Goal: Transaction & Acquisition: Purchase product/service

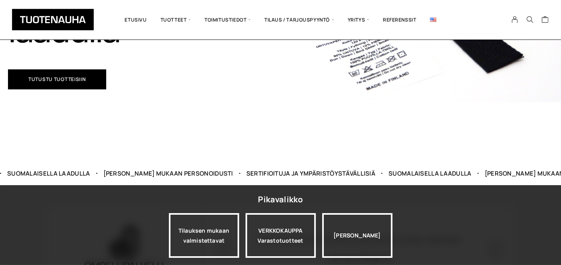
scroll to position [237, 0]
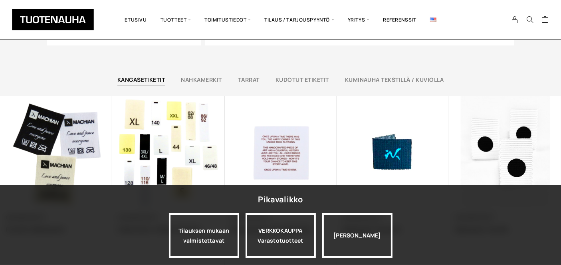
scroll to position [502, 0]
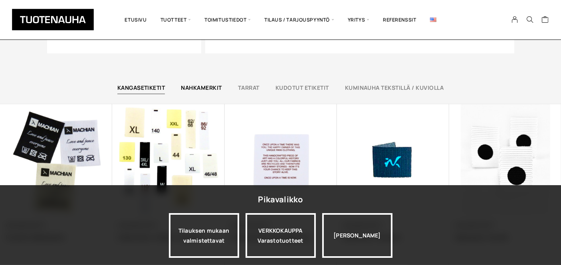
click at [211, 90] on link "Nahkamerkit" at bounding box center [201, 88] width 41 height 8
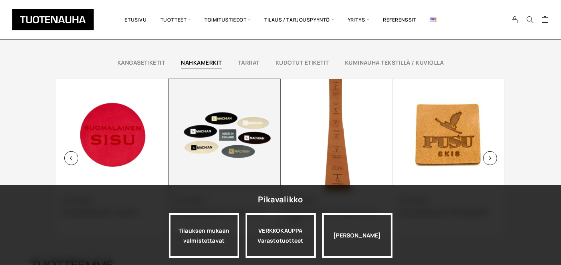
scroll to position [525, 0]
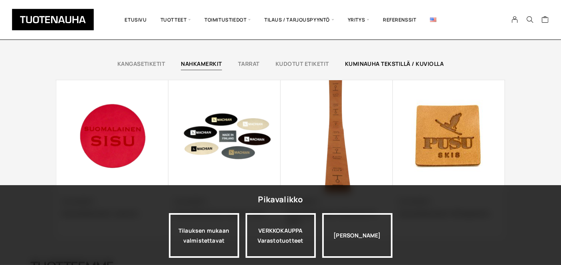
click at [375, 64] on link "Kuminauha tekstillä / kuviolla" at bounding box center [394, 64] width 99 height 8
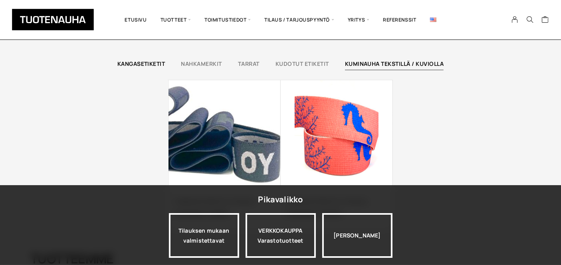
click at [154, 62] on link "Kangasetiketit" at bounding box center [141, 64] width 48 height 8
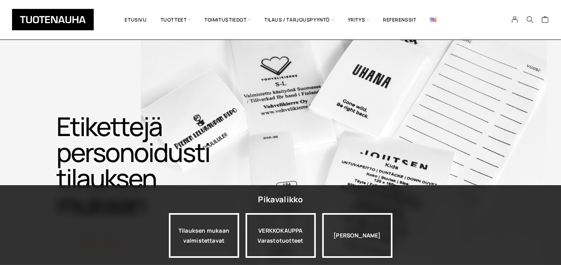
scroll to position [936, 0]
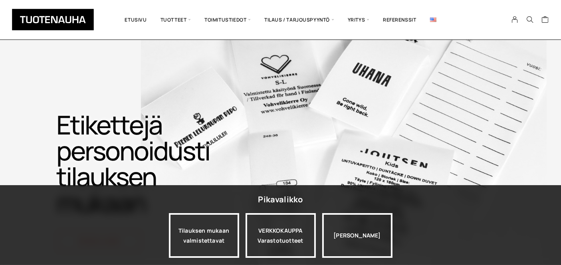
click at [315, 135] on div "Etikettejä personoidusti tilauksen mukaan Katso tuotteita" at bounding box center [280, 182] width 532 height 140
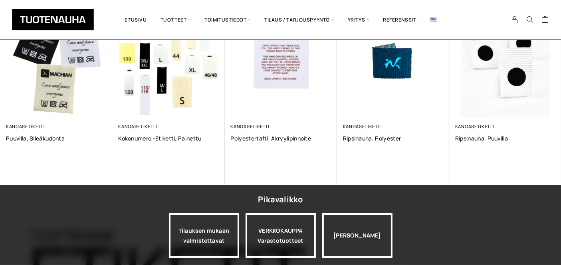
scroll to position [606, 0]
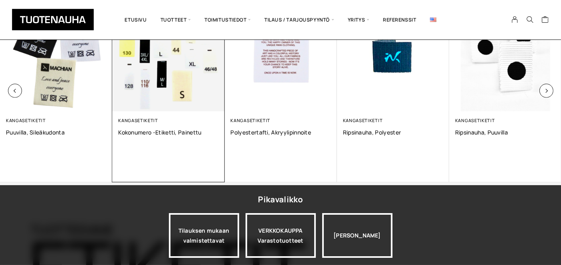
click at [162, 117] on div "Kangasetiketit" at bounding box center [168, 120] width 100 height 6
click at [174, 131] on span "Kokonumero -etiketti, Painettu" at bounding box center [168, 132] width 100 height 8
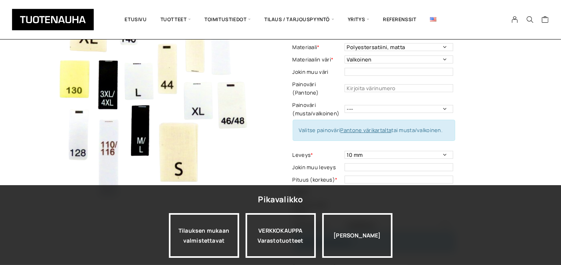
scroll to position [81, 0]
click at [443, 47] on select "Polyestersatiini, matta Polyestersatiini, kiiltävä Ekologinen polyestersatiini …" at bounding box center [398, 47] width 109 height 8
click at [447, 49] on select "Polyestersatiini, matta Polyestersatiini, kiiltävä Ekologinen polyestersatiini …" at bounding box center [398, 47] width 109 height 8
click at [444, 60] on select "Valkoinen Musta" at bounding box center [398, 59] width 109 height 8
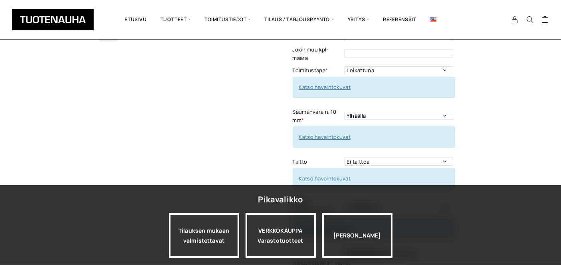
scroll to position [236, 0]
click at [339, 83] on link "Katso havaintokuvat" at bounding box center [325, 86] width 52 height 7
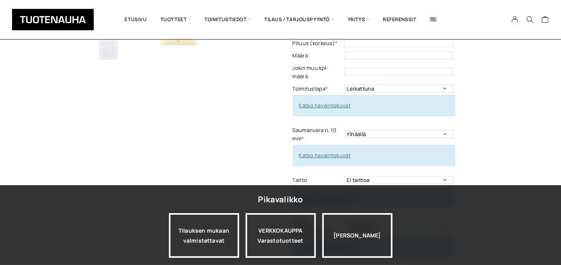
scroll to position [217, 0]
click at [446, 85] on select "Leikattuna Rullassa leikkuumerkein" at bounding box center [398, 89] width 109 height 8
select select "Rullassa leikkuumerkein"
click at [344, 85] on select "Leikattuna Rullassa leikkuumerkein" at bounding box center [398, 89] width 109 height 8
click at [441, 131] on select "Ylhäällä" at bounding box center [398, 135] width 109 height 8
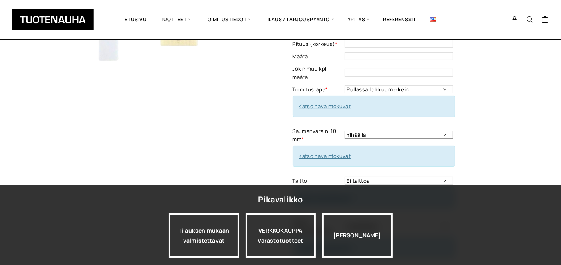
click at [441, 131] on select "Ylhäällä" at bounding box center [398, 135] width 109 height 8
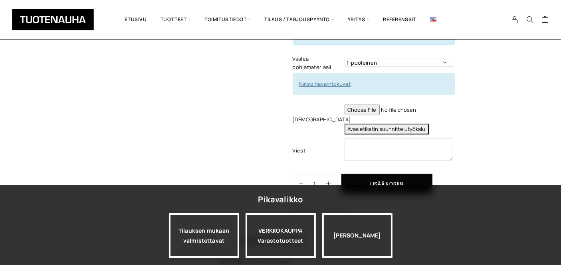
scroll to position [374, 0]
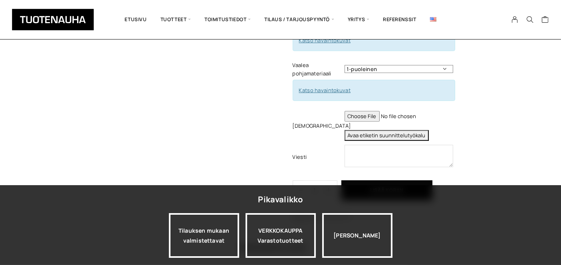
click at [442, 65] on select "1-puoleinen 2-puoleinen" at bounding box center [398, 69] width 109 height 8
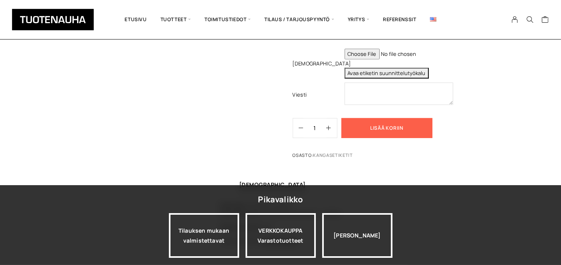
scroll to position [436, 0]
click at [387, 119] on button "Lisää koriin" at bounding box center [386, 129] width 91 height 20
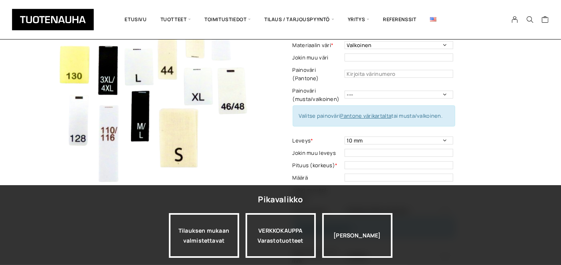
scroll to position [95, 0]
click at [443, 91] on select "--- Musta Valkoinen" at bounding box center [398, 95] width 109 height 8
select select "musta"
click at [344, 91] on select "--- Musta Valkoinen" at bounding box center [398, 95] width 109 height 8
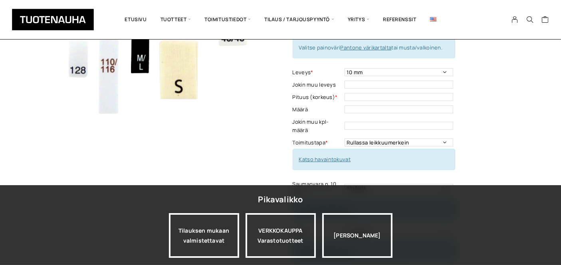
scroll to position [166, 0]
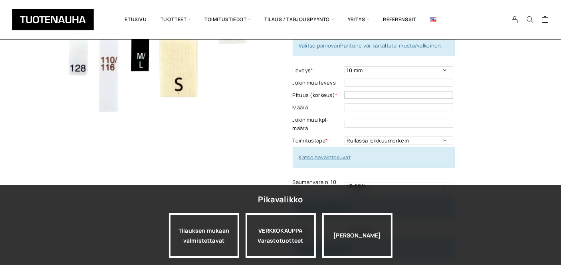
click at [401, 91] on input "text" at bounding box center [398, 95] width 109 height 8
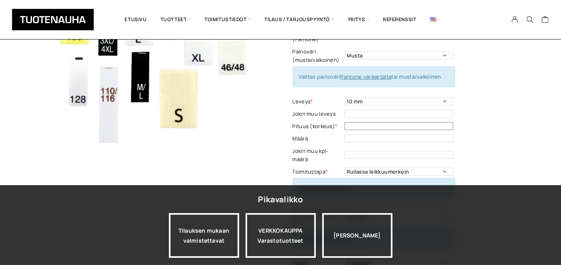
scroll to position [135, 0]
click at [359, 121] on input "text" at bounding box center [398, 125] width 109 height 8
type input "5"
click at [472, 144] on div "Kokonumero -etiketti, Painettu Lisää koriin ja valitse tarjouspyyntö / lisätila…" at bounding box center [402, 199] width 221 height 529
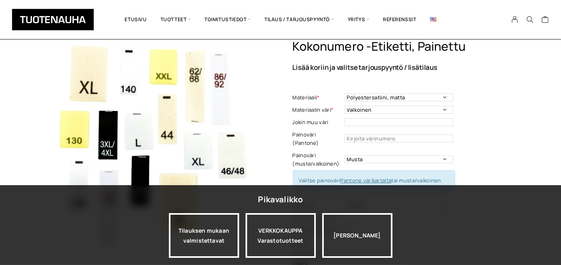
scroll to position [33, 0]
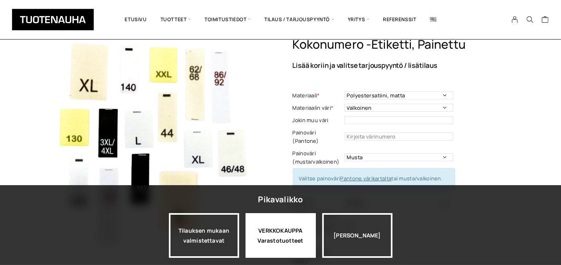
click at [272, 235] on div "VERKKOKAUPPA Varastotuotteet" at bounding box center [280, 235] width 70 height 45
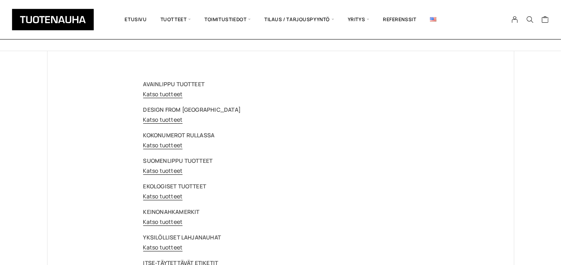
scroll to position [35, 0]
click at [162, 144] on link "Katso tuotteet" at bounding box center [163, 146] width 40 height 8
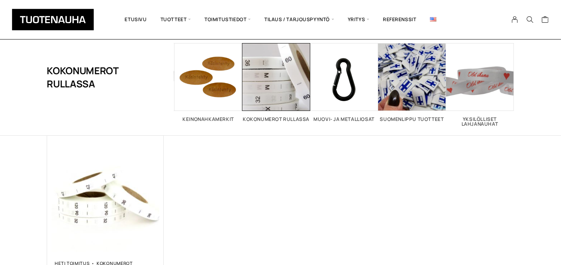
scroll to position [41, 0]
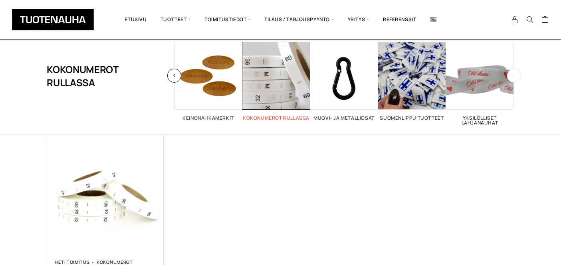
click at [278, 116] on h2 "Kokonumerot rullassa 1" at bounding box center [276, 118] width 68 height 5
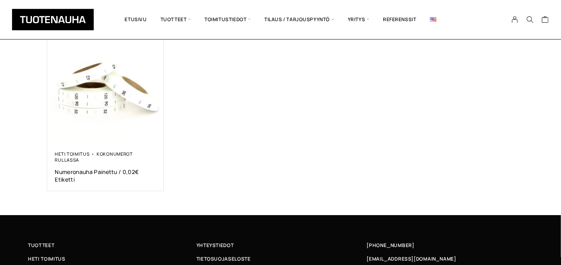
scroll to position [150, 0]
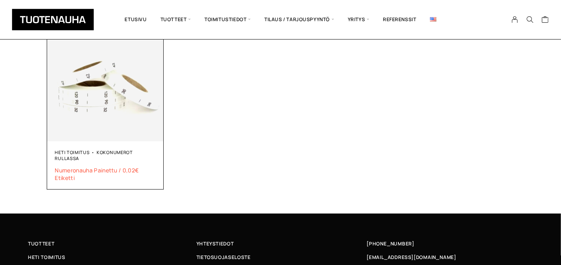
click at [102, 172] on span "Numeronauha Painettu / 0,02€ Etiketti" at bounding box center [105, 173] width 101 height 15
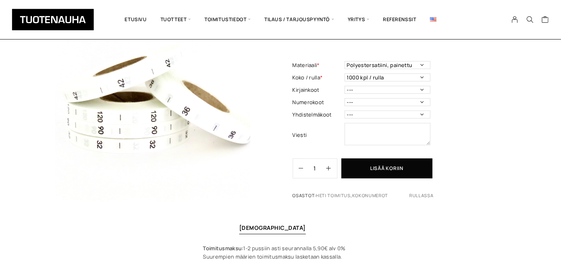
scroll to position [81, 0]
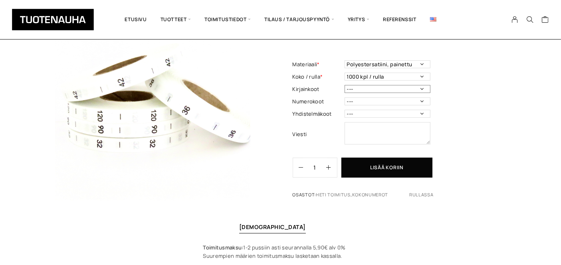
click at [423, 88] on select "--- 3XS 2XS XS S M L XL 2XL 3XL 4XL 5XL 6XL 7XL ONE SIZE" at bounding box center [387, 89] width 86 height 8
select select "S"
click at [344, 85] on select "--- 3XS 2XS XS S M L XL 2XL 3XL 4XL 5XL 6XL 7XL ONE SIZE" at bounding box center [387, 89] width 86 height 8
click at [422, 98] on select "--- 32 34 36 38 40 42 44 46 48 50 52 54 56 58 60 70 80 90 100 110 120 130 140 1…" at bounding box center [387, 101] width 86 height 8
click at [461, 91] on div "Numeronauha Painettu / 0,02€ Etiketti 20,00 € Materiaali * Polyestersatiini, pa…" at bounding box center [402, 105] width 221 height 199
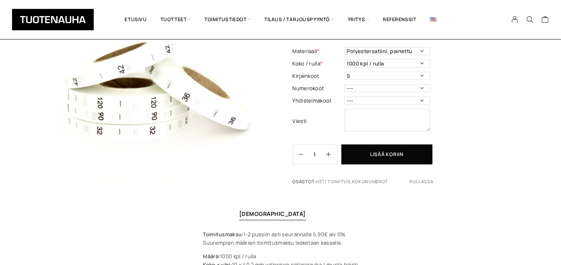
scroll to position [93, 0]
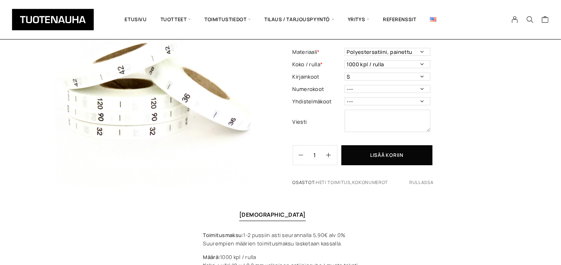
click at [399, 185] on div "Osastot: Heti toimitus , Kokonumerot rullassa" at bounding box center [402, 185] width 221 height 13
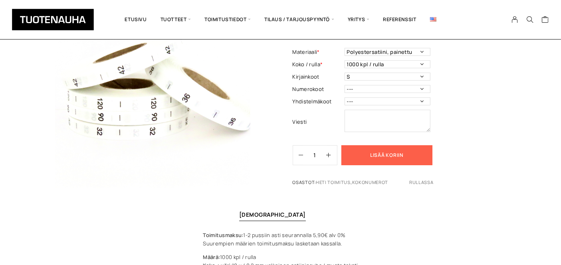
click at [392, 159] on button "Lisää koriin" at bounding box center [386, 155] width 91 height 20
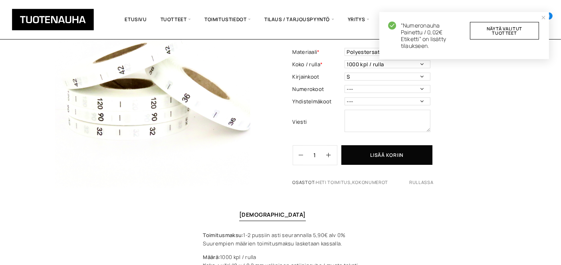
click at [505, 81] on div "Numeronauha Painettu / 0,02€ Etiketti 20,00 € Materiaali * Polyestersatiini, pa…" at bounding box center [402, 93] width 221 height 199
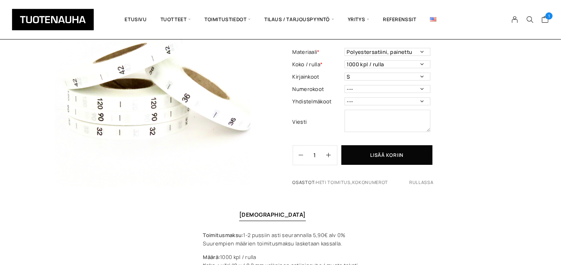
click at [478, 101] on div "Numeronauha Painettu / 0,02€ Etiketti 20,00 € Materiaali * Polyestersatiini, pa…" at bounding box center [402, 93] width 221 height 199
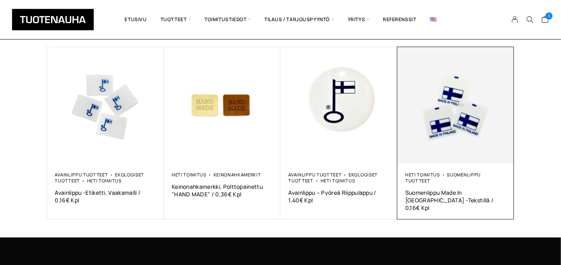
scroll to position [400, 0]
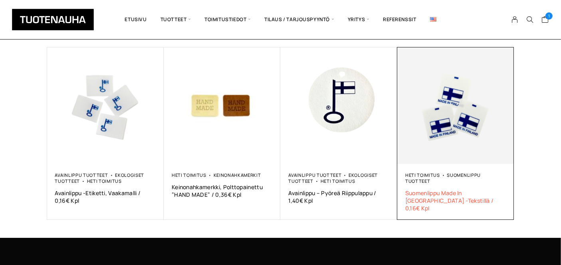
click at [430, 195] on span "Suomenlippu Made In Finland -Tekstillä / 0,16€ Kpl" at bounding box center [455, 200] width 101 height 23
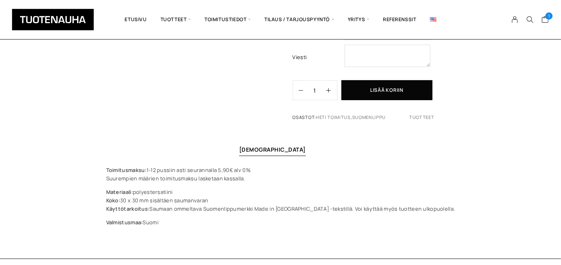
scroll to position [221, 0]
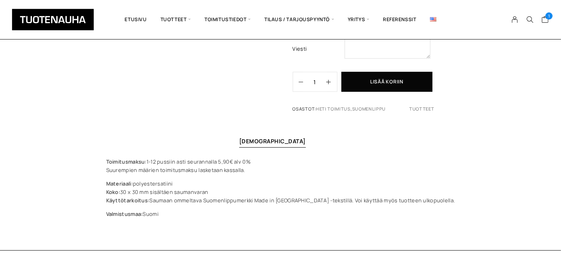
click at [461, 160] on div "Toimitusmaksu: 1-12 pussiin asti seurannalla 5,90€ alv 0% Suurempien määrien to…" at bounding box center [280, 188] width 561 height 61
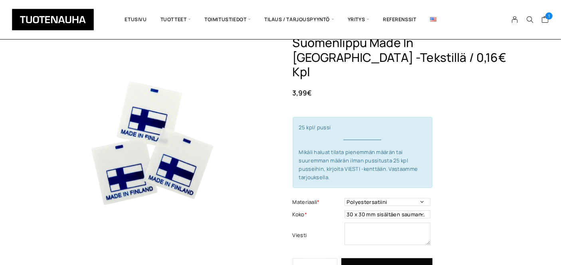
scroll to position [32, 0]
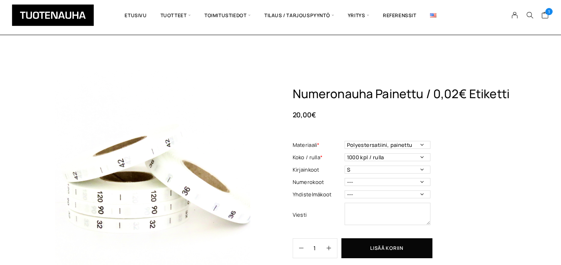
select select "S"
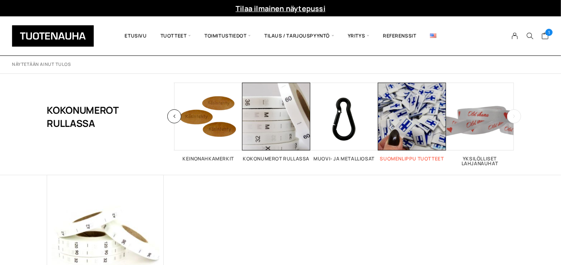
click at [416, 125] on span "Visit product category Suomenlippu tuotteet" at bounding box center [412, 117] width 68 height 68
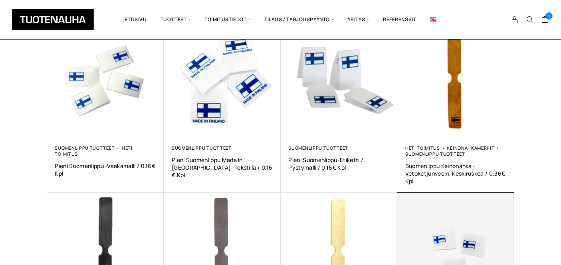
scroll to position [153, 0]
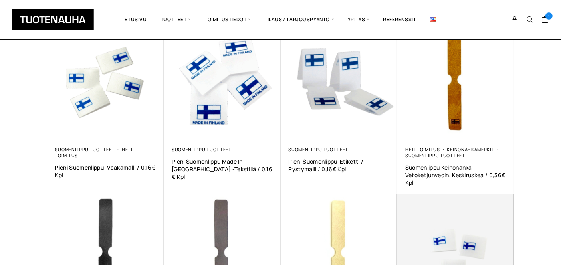
click at [401, 217] on img at bounding box center [455, 252] width 117 height 117
